Goal: Information Seeking & Learning: Check status

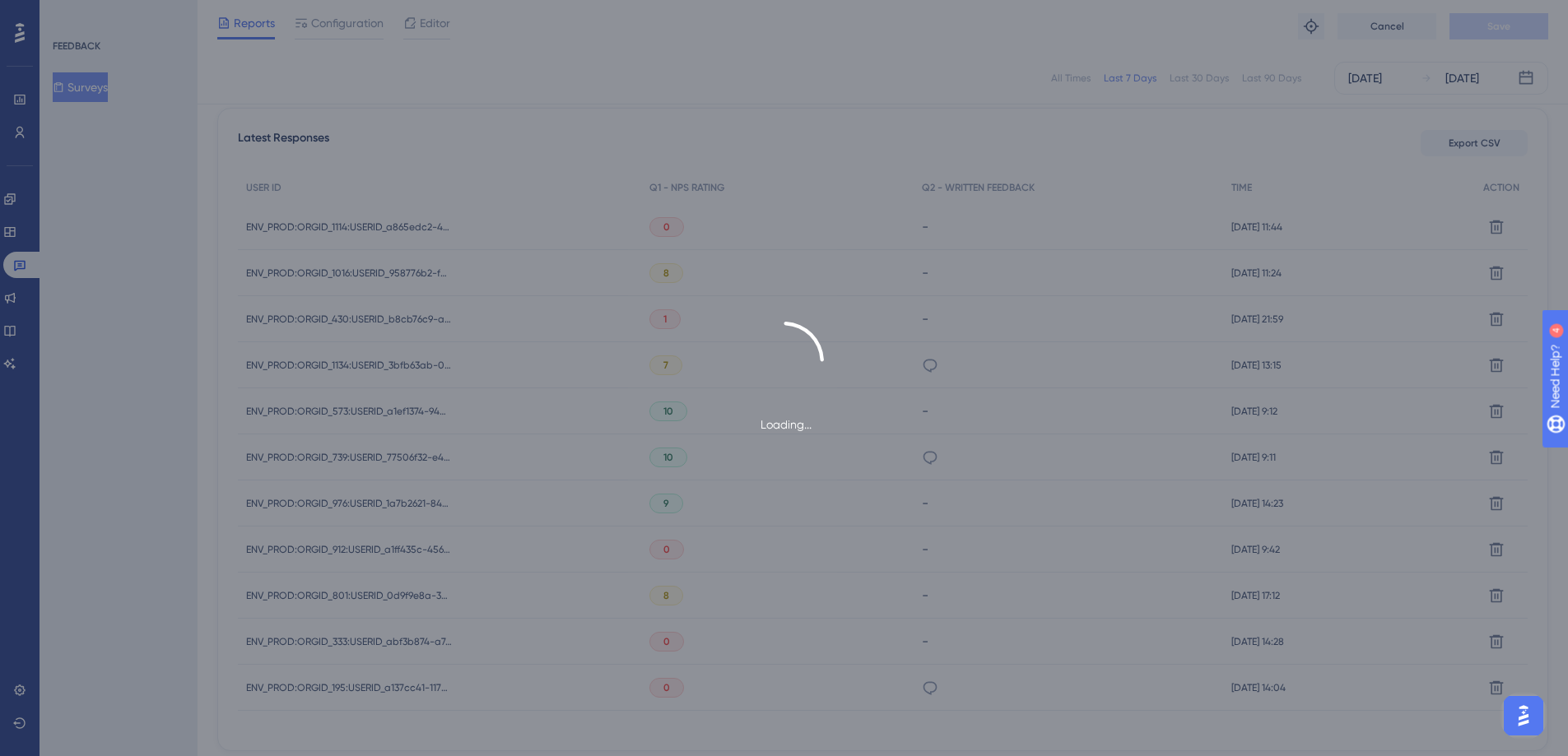
scroll to position [139, 0]
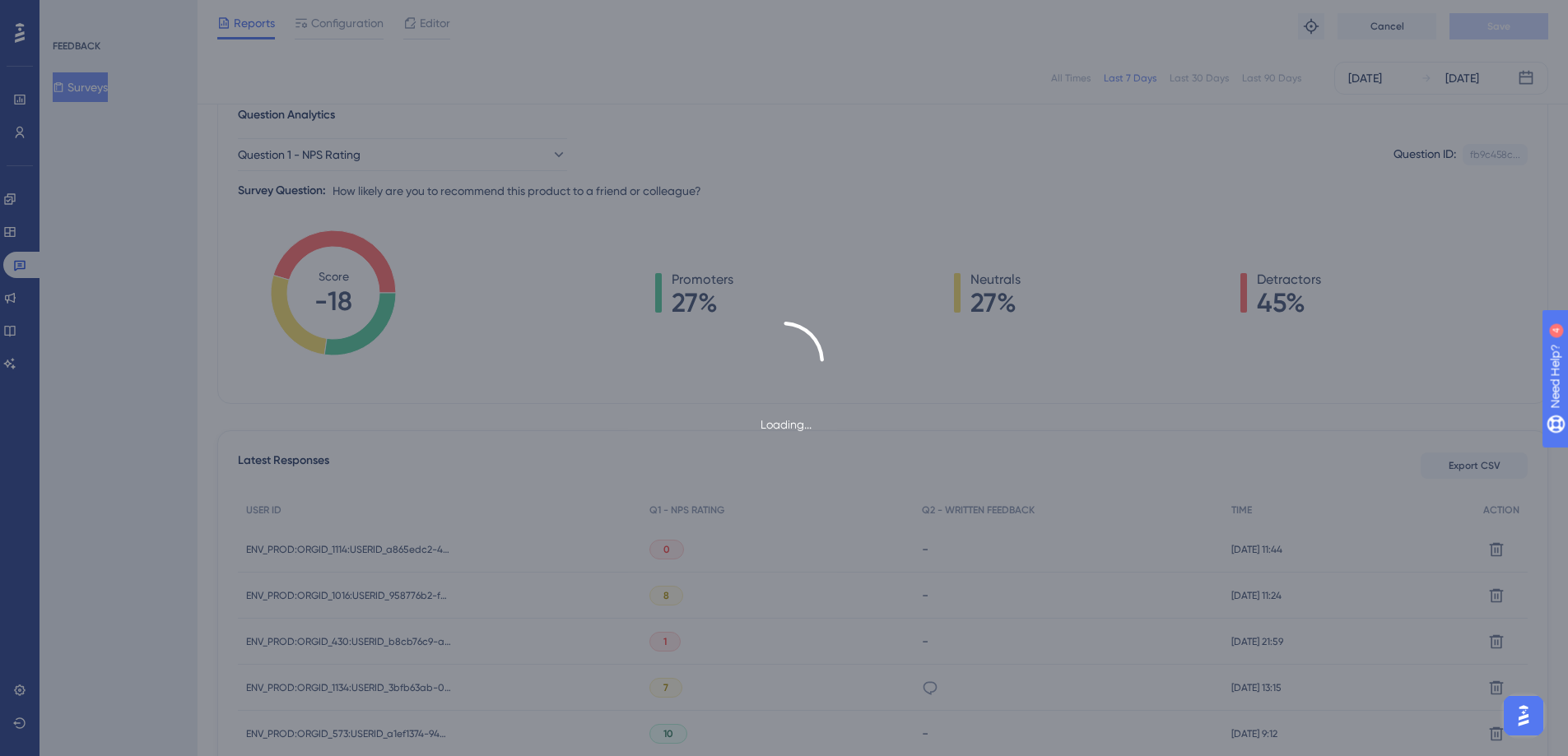
click at [359, 546] on div "Loading..." at bounding box center [784, 378] width 1568 height 756
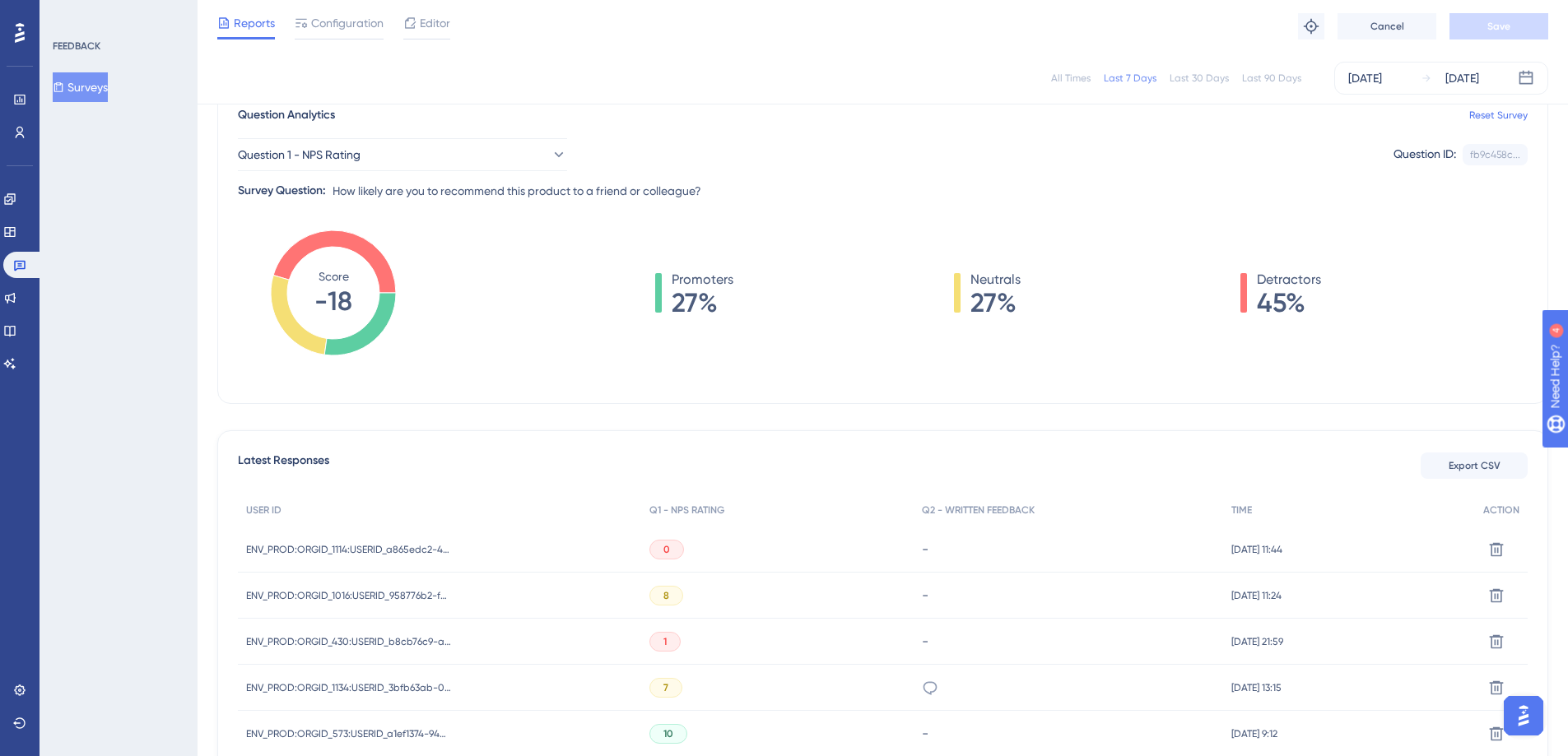
click at [408, 539] on div "ENV_PROD:ORGID_1114:USERID_a865edc2-46aa-4ae0-85f3-78e24ae51874 ENV_PROD:ORGID_…" at bounding box center [348, 549] width 206 height 46
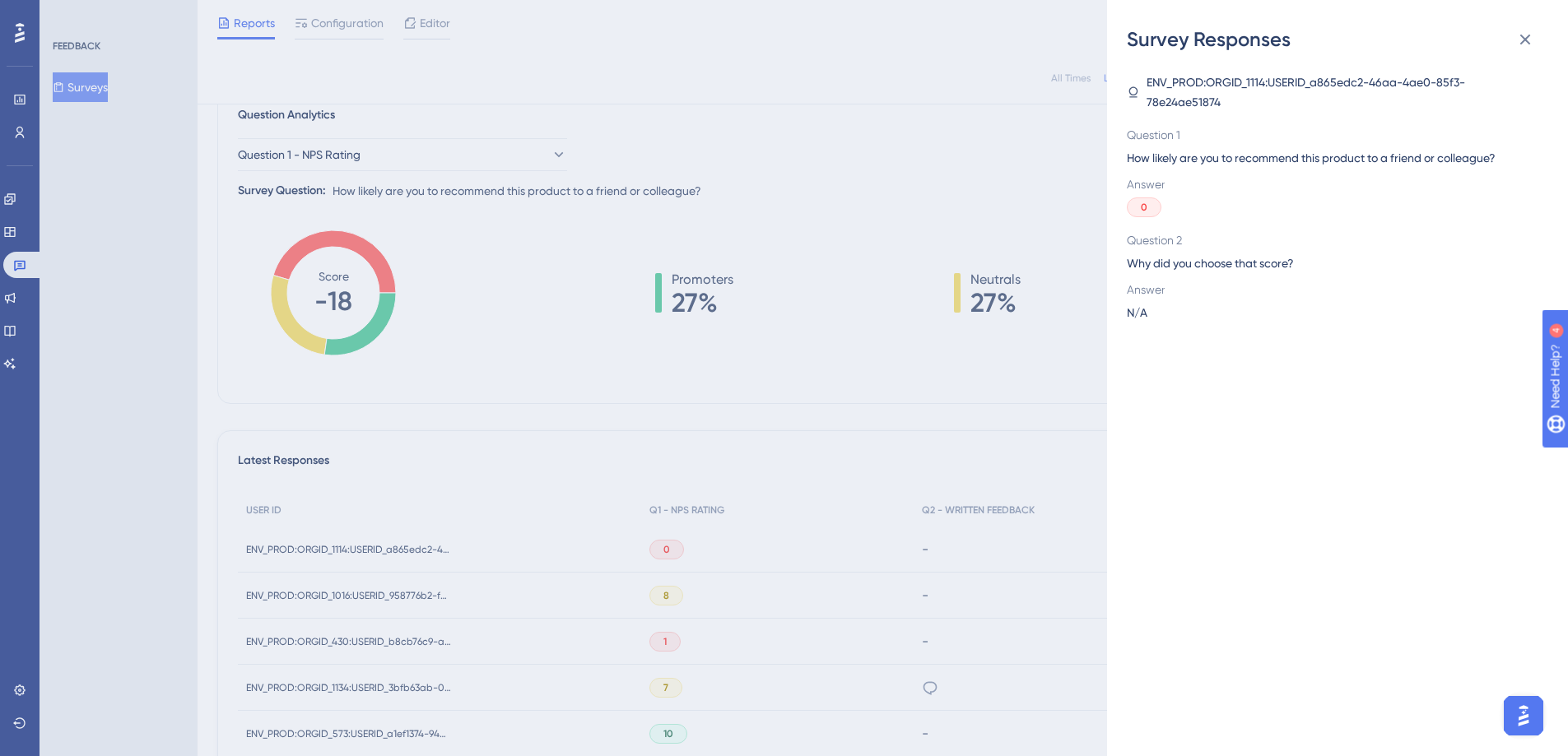
click at [360, 540] on div "Survey Responses ENV_PROD:ORGID_1114:USERID_a865edc2-46aa-4ae0-85f3-78e24ae5187…" at bounding box center [784, 378] width 1568 height 756
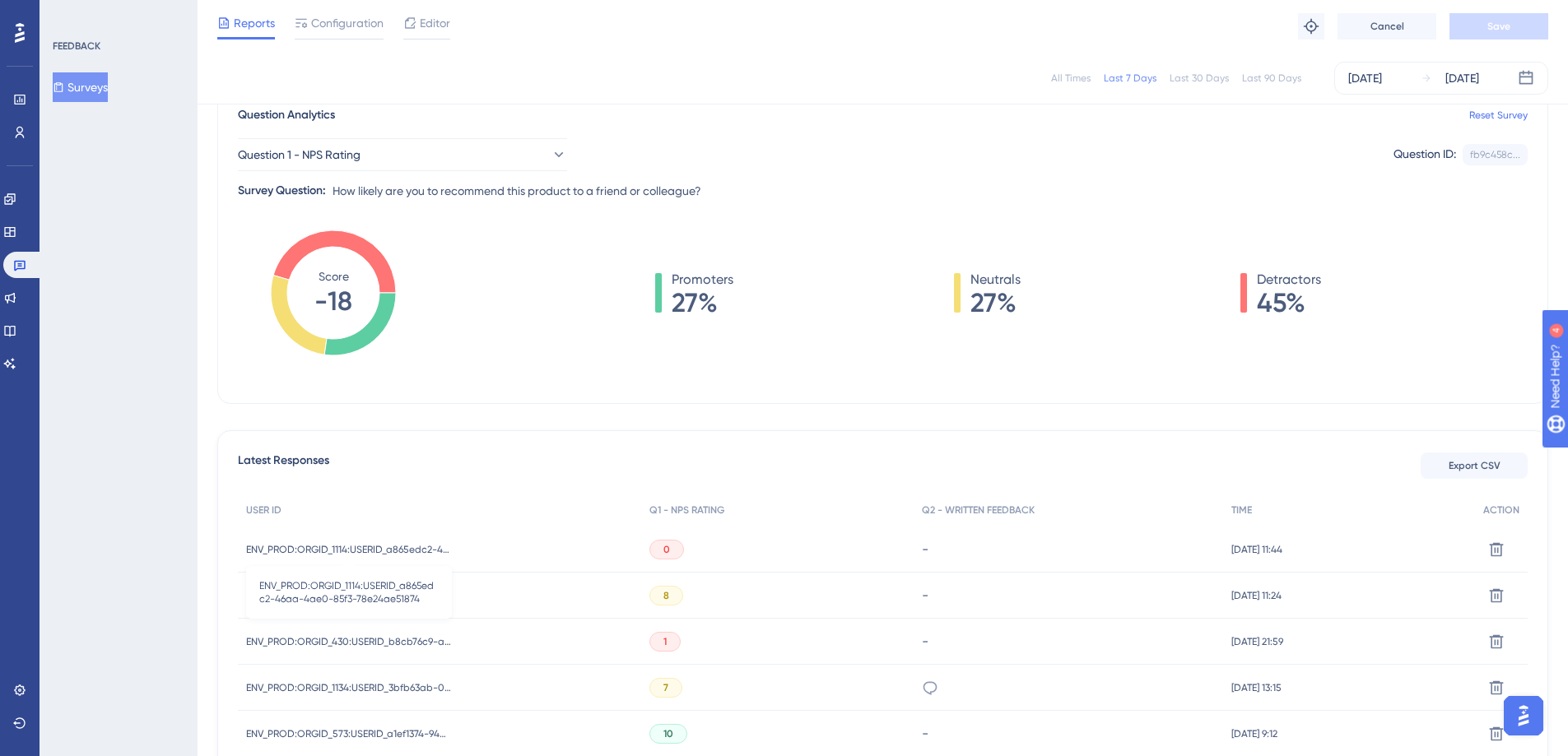
click at [397, 549] on span "ENV_PROD:ORGID_1114:USERID_a865edc2-46aa-4ae0-85f3-78e24ae51874" at bounding box center [348, 549] width 206 height 13
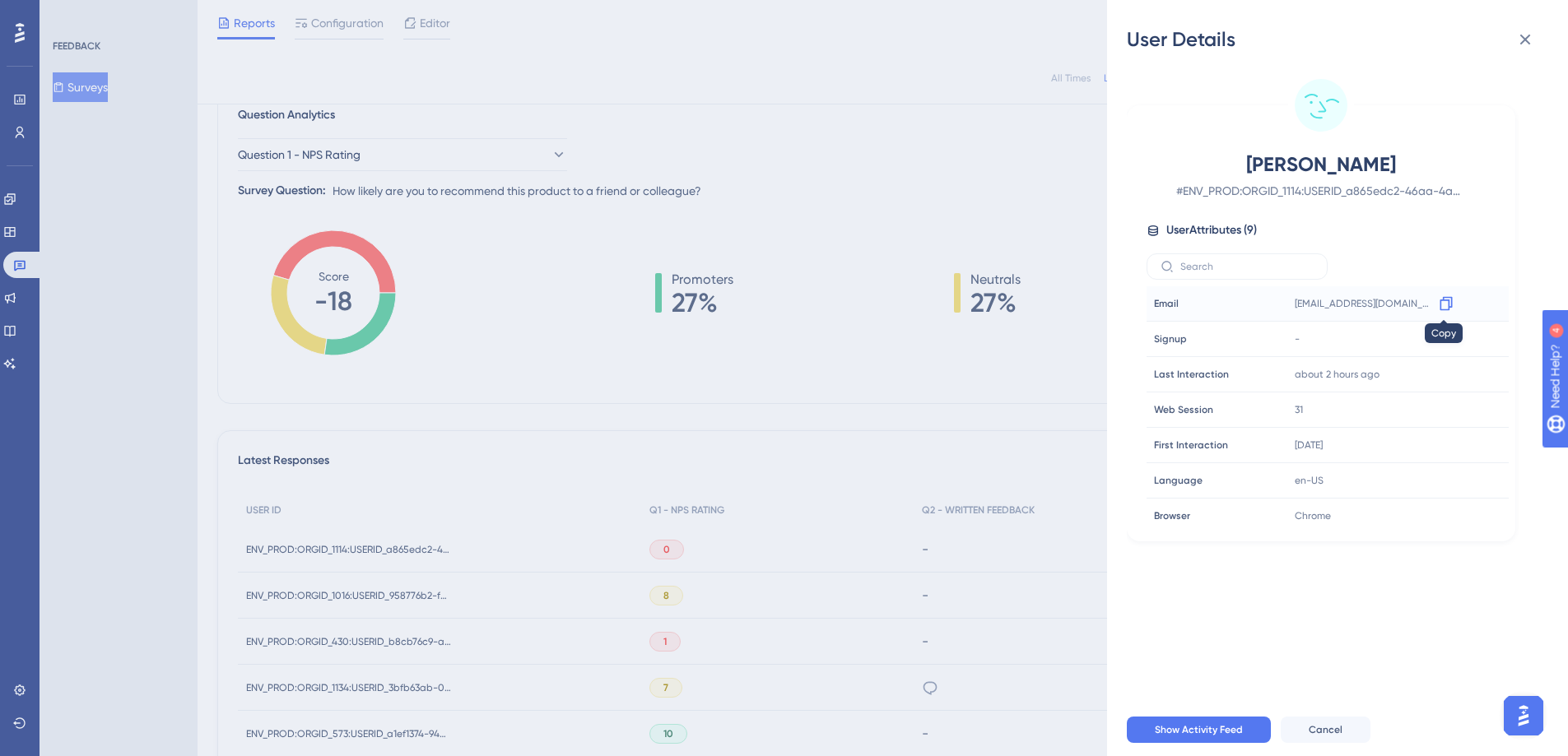
click at [1441, 301] on icon at bounding box center [1446, 303] width 16 height 16
click at [541, 629] on div "User Details [PERSON_NAME] # ENV_PROD:ORGID_1114:USERID_a865edc2-46aa-4ae0-85f3…" at bounding box center [784, 378] width 1568 height 756
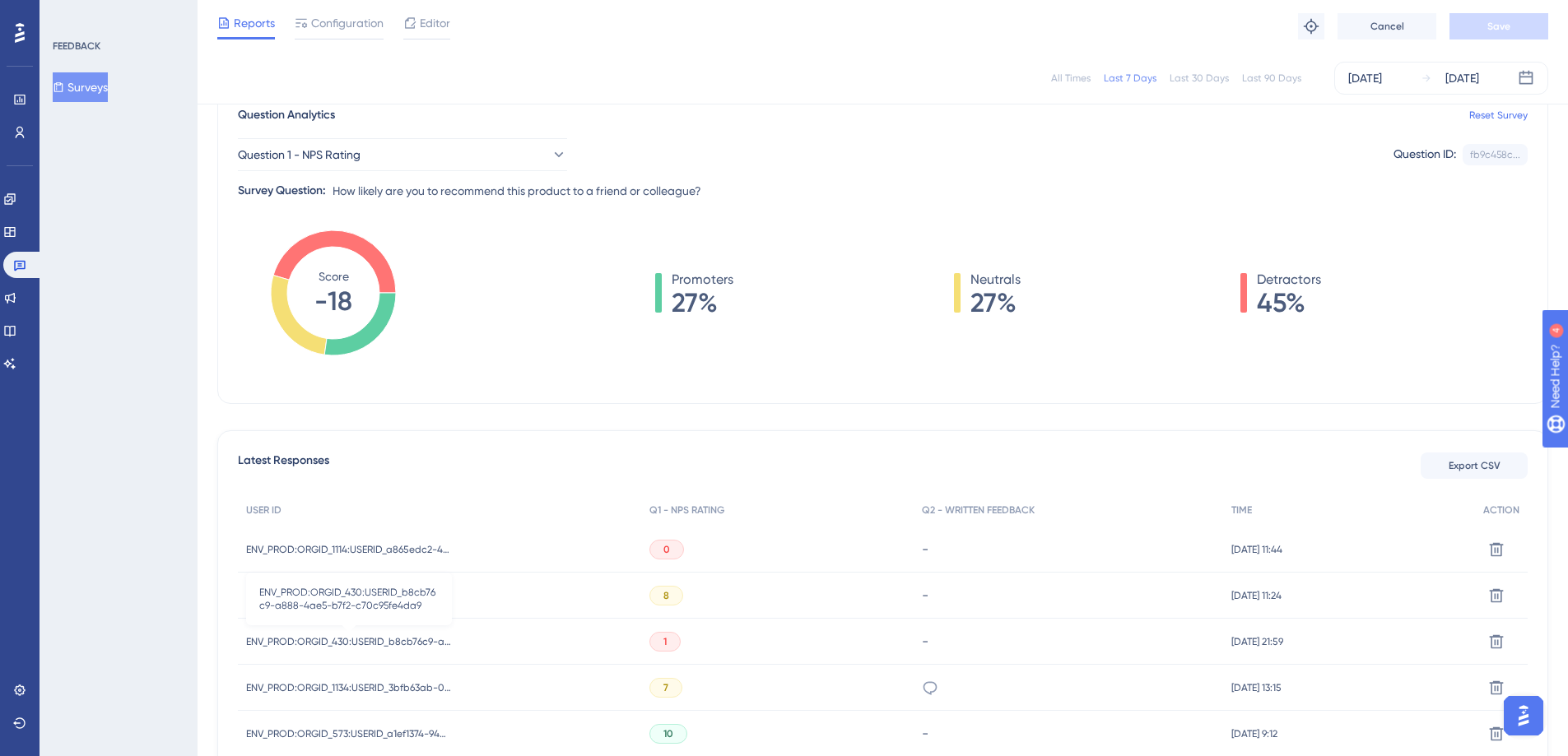
click at [421, 641] on span "ENV_PROD:ORGID_430:USERID_b8cb76c9-a888-4ae5-b7f2-c70c95fe4da9" at bounding box center [348, 642] width 206 height 13
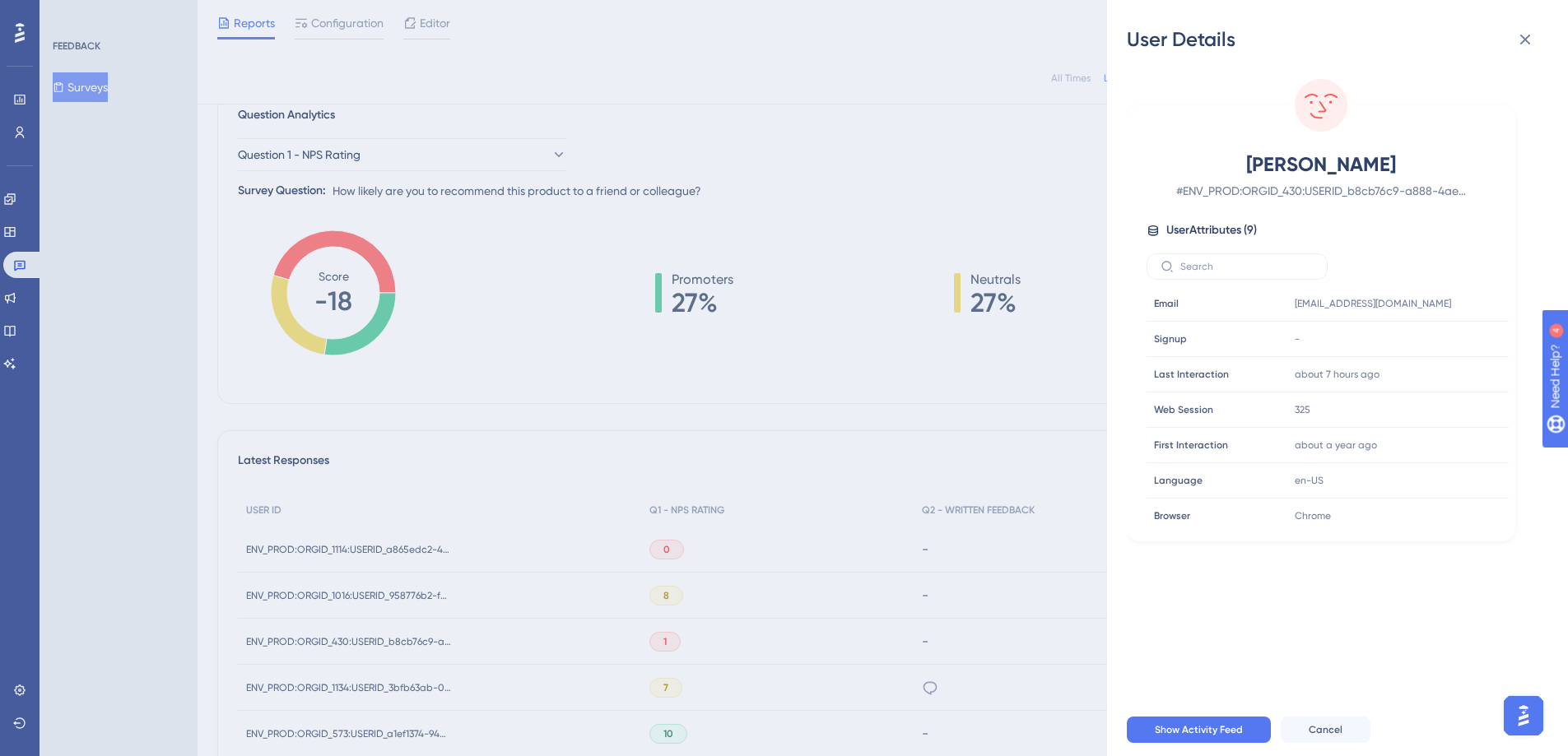
click at [639, 645] on div "User Details [PERSON_NAME] # ENV_PROD:ORGID_430:USERID_b8cb76c9-a888-4ae5-b7f2-…" at bounding box center [784, 378] width 1568 height 756
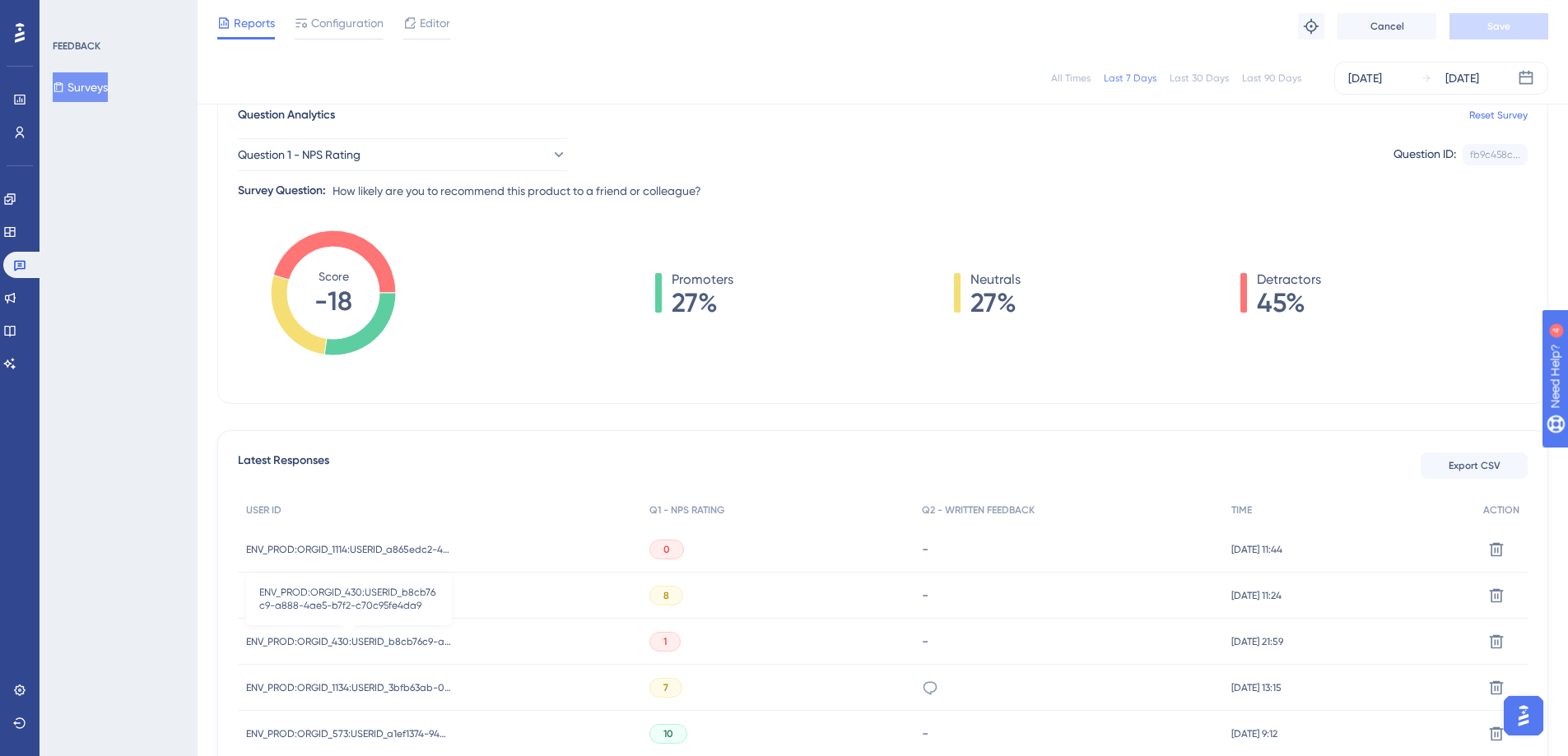
click at [384, 639] on span "ENV_PROD:ORGID_430:USERID_b8cb76c9-a888-4ae5-b7f2-c70c95fe4da9" at bounding box center [348, 642] width 206 height 13
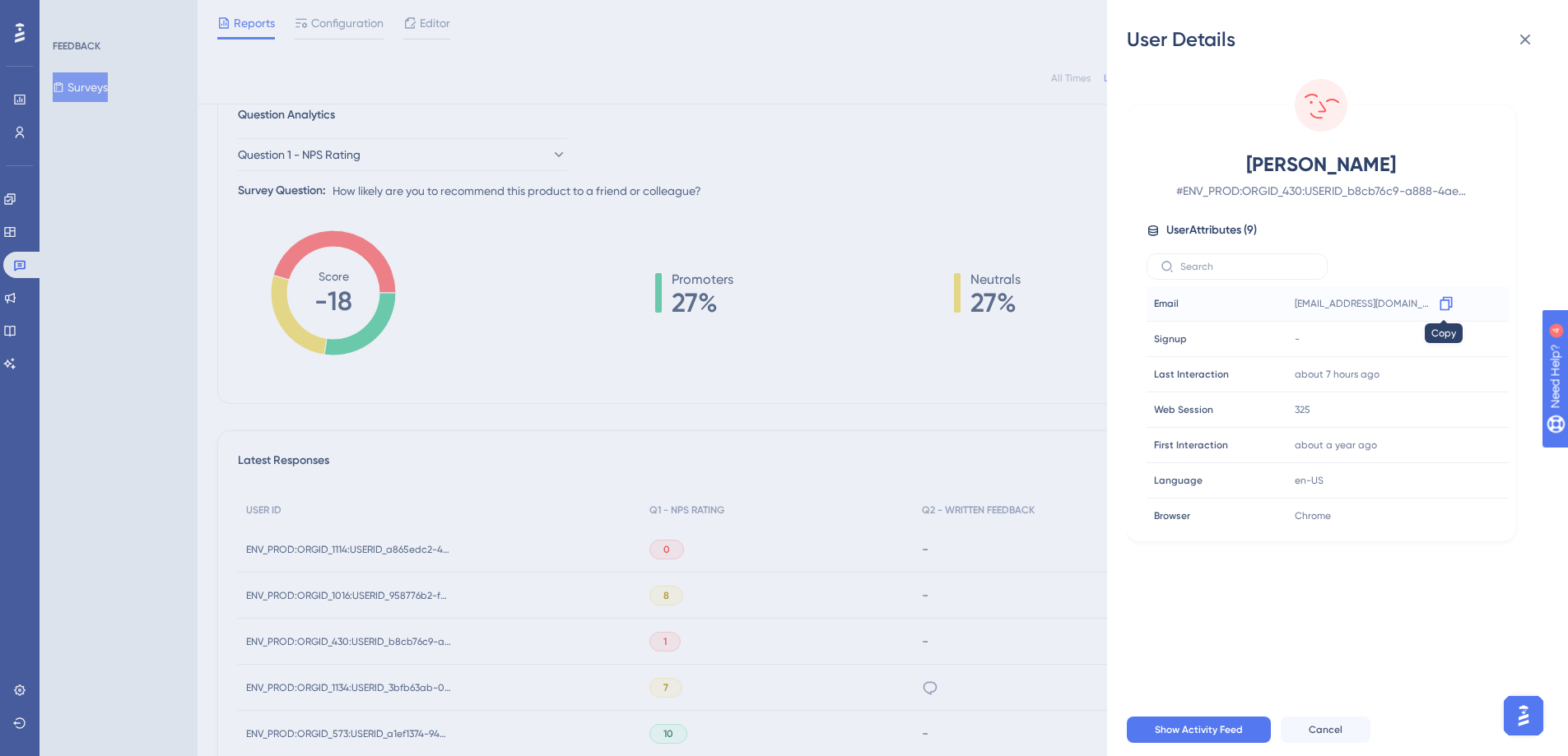
click at [1442, 307] on icon at bounding box center [1446, 303] width 16 height 16
click at [808, 365] on div "User Details [PERSON_NAME] # ENV_PROD:ORGID_430:USERID_b8cb76c9-a888-4ae5-b7f2-…" at bounding box center [784, 378] width 1568 height 756
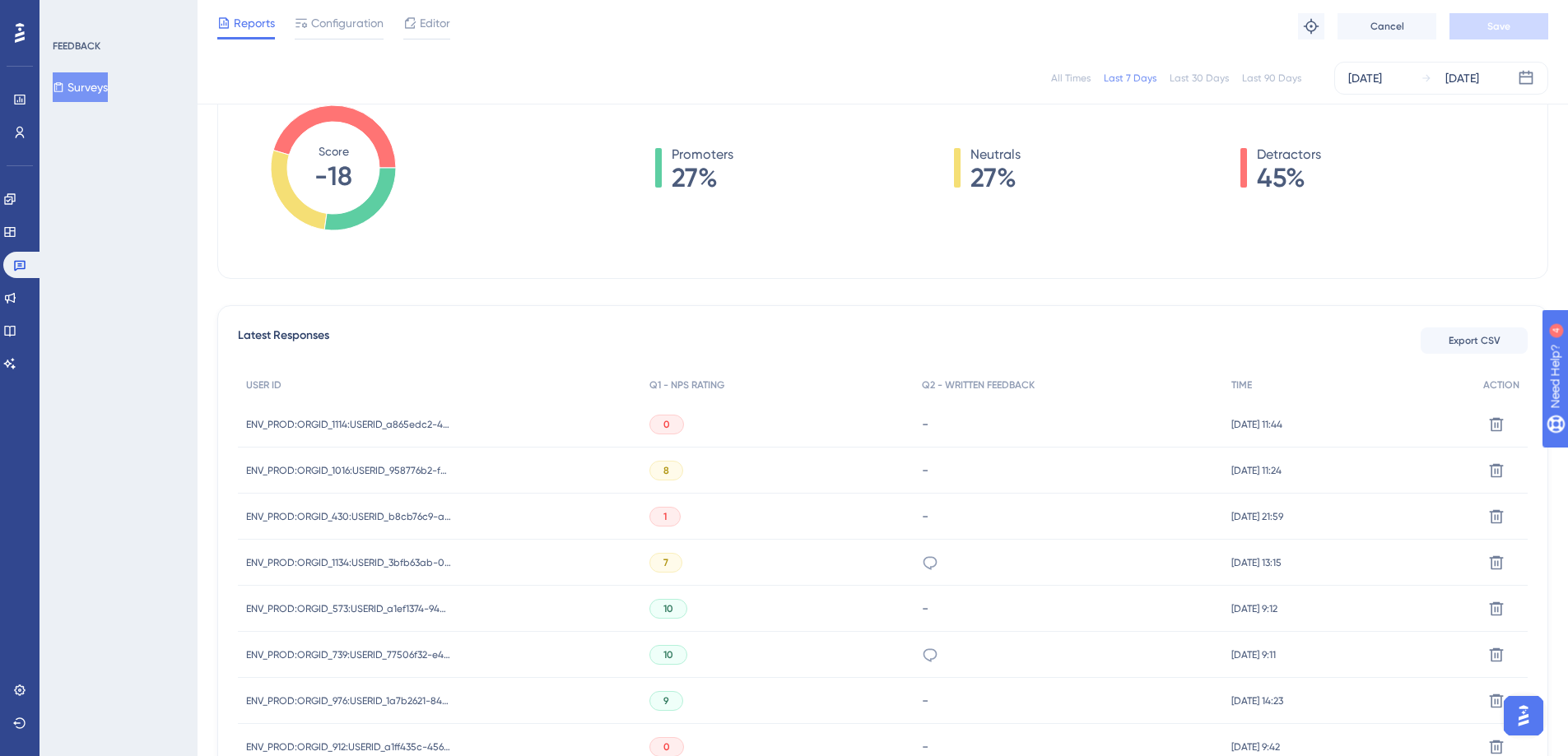
scroll to position [510, 0]
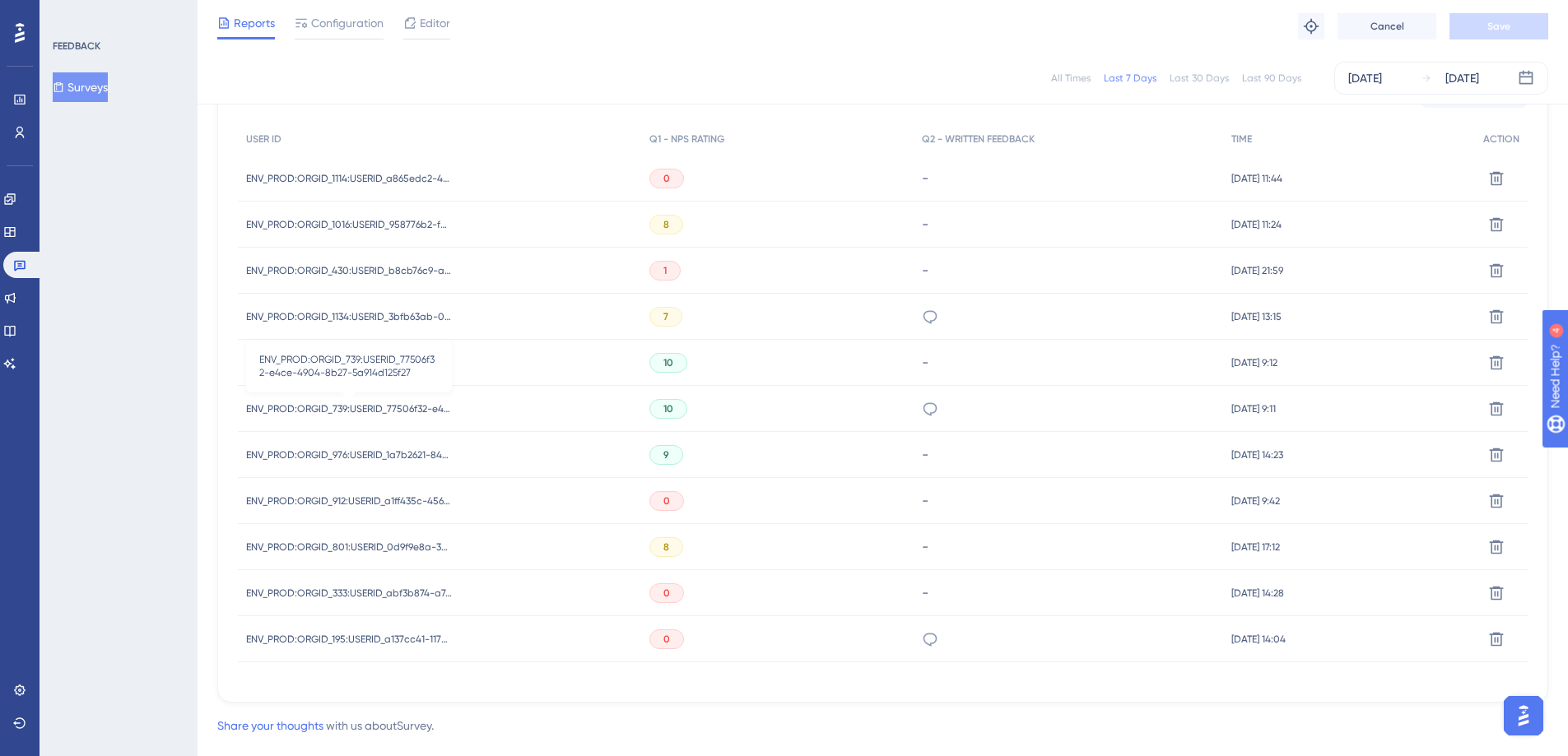
click at [354, 411] on span "ENV_PROD:ORGID_739:USERID_77506f32-e4ce-4904-8b27-5a914d125f27" at bounding box center [348, 409] width 206 height 13
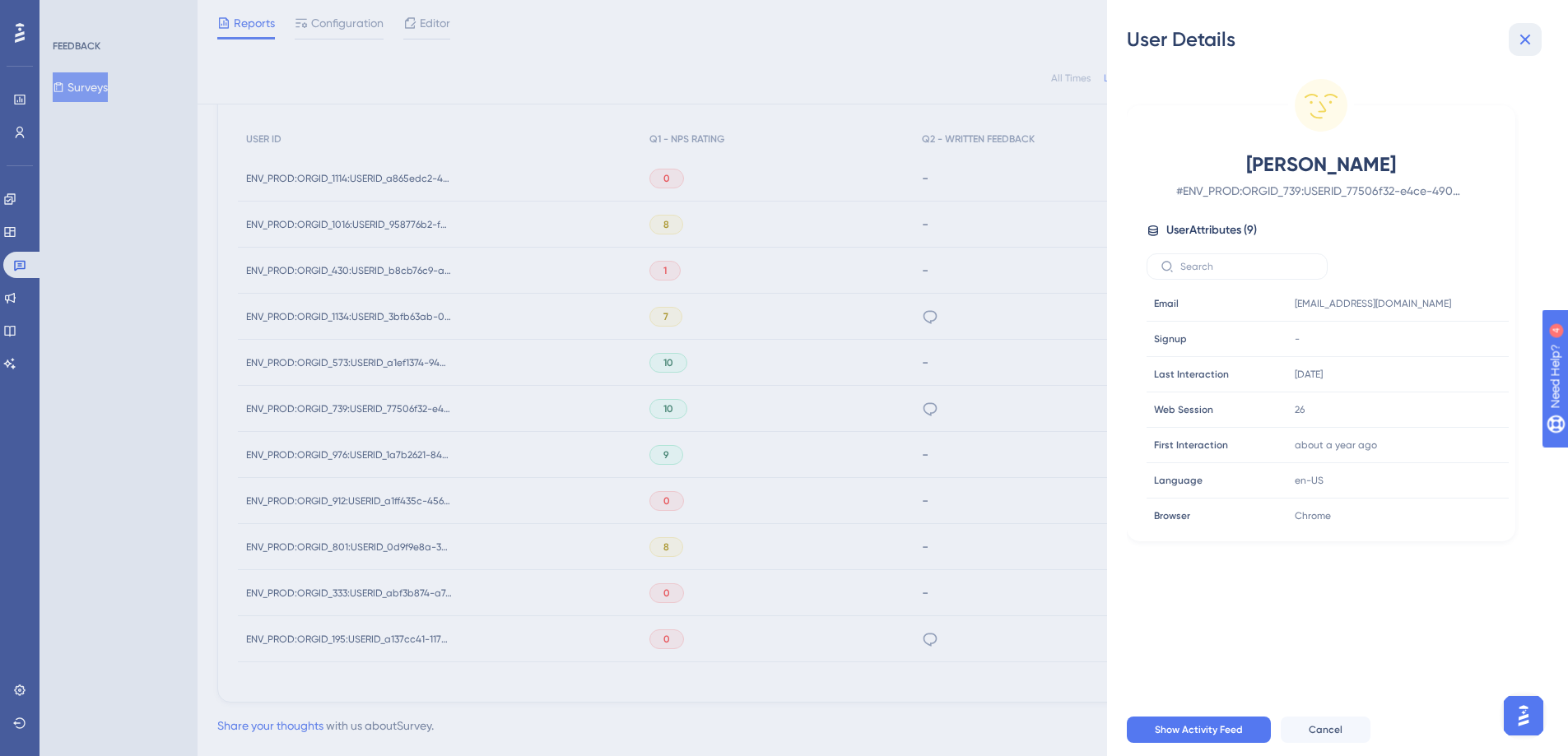
click at [1535, 31] on button at bounding box center [1525, 39] width 33 height 33
